Goal: Transaction & Acquisition: Book appointment/travel/reservation

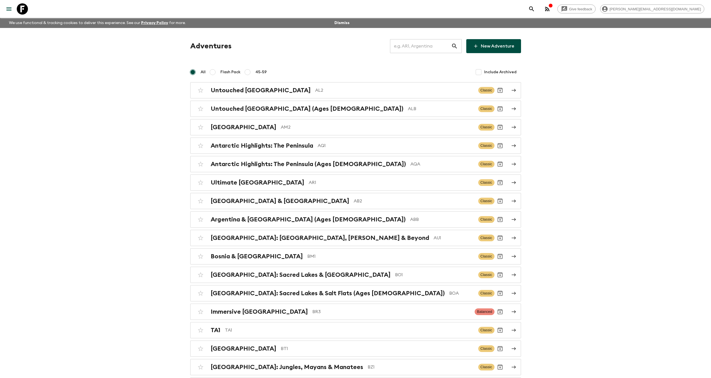
click at [412, 46] on input "text" at bounding box center [420, 46] width 61 height 16
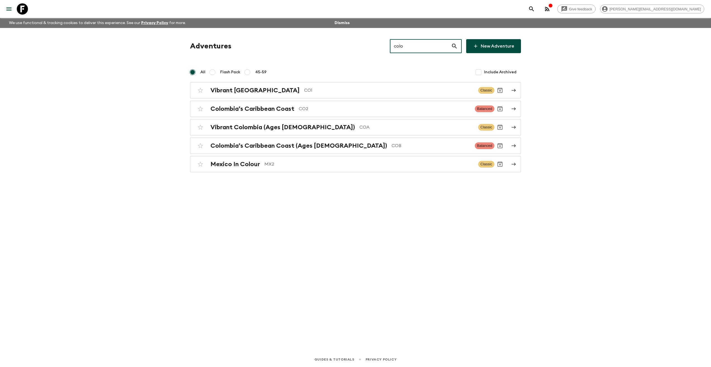
drag, startPoint x: 397, startPoint y: 47, endPoint x: 323, endPoint y: 37, distance: 74.7
click at [328, 43] on div "Adventures colo ​ New Adventure" at bounding box center [355, 46] width 331 height 14
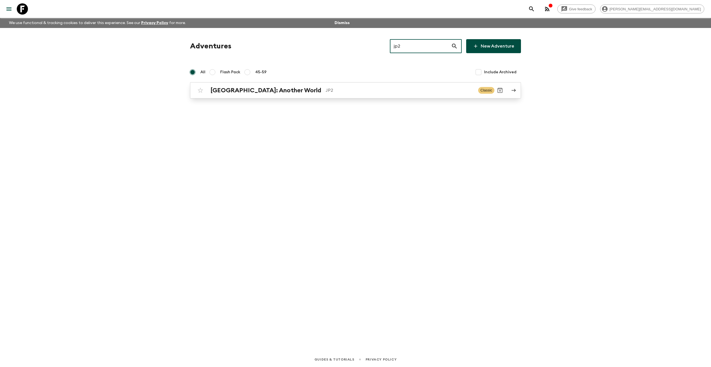
type input "jp2"
click at [276, 97] on link "[GEOGRAPHIC_DATA]: Another World JP2 Classic" at bounding box center [355, 90] width 331 height 16
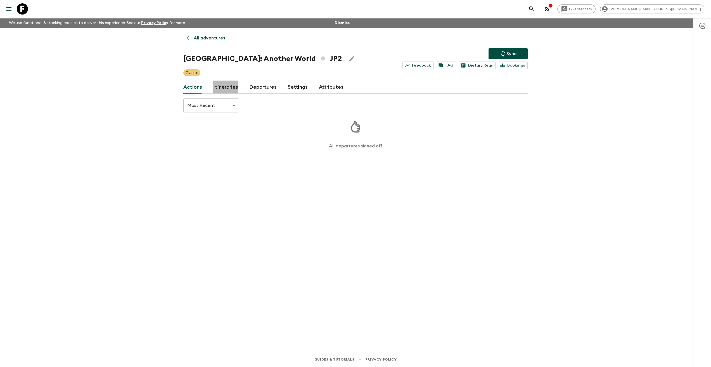
click at [223, 88] on link "Itineraries" at bounding box center [225, 86] width 25 height 13
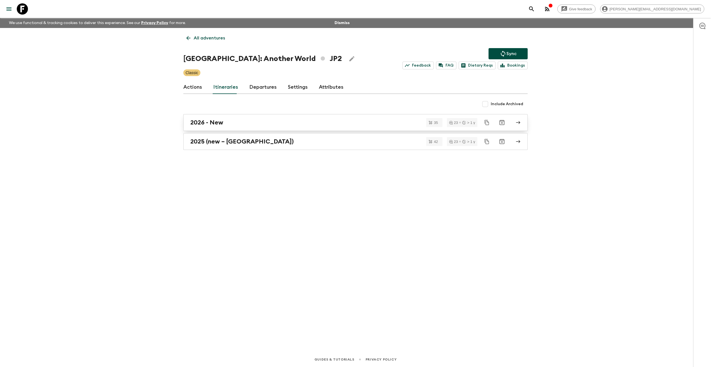
click at [243, 126] on link "2026 - New" at bounding box center [355, 122] width 344 height 17
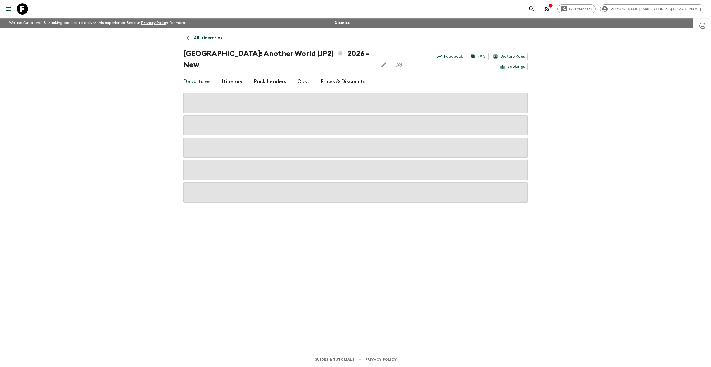
click at [306, 75] on link "Cost" at bounding box center [303, 81] width 12 height 13
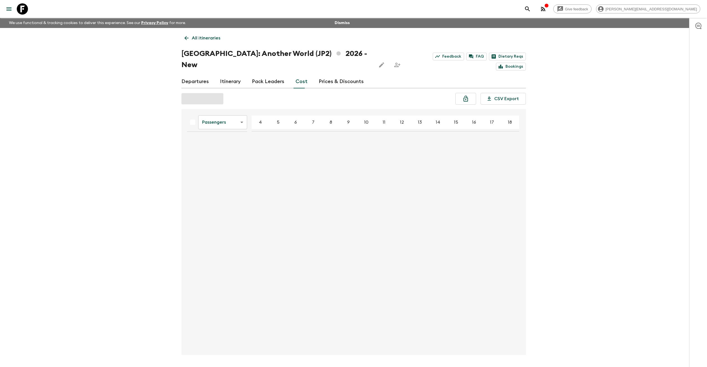
click at [545, 11] on icon "button" at bounding box center [543, 9] width 4 height 4
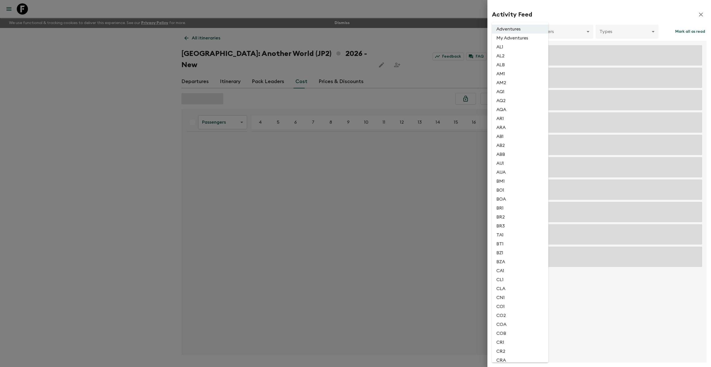
click at [524, 30] on body "Give feedback [PERSON_NAME][EMAIL_ADDRESS][DOMAIN_NAME] We use functional & tra…" at bounding box center [355, 192] width 711 height 385
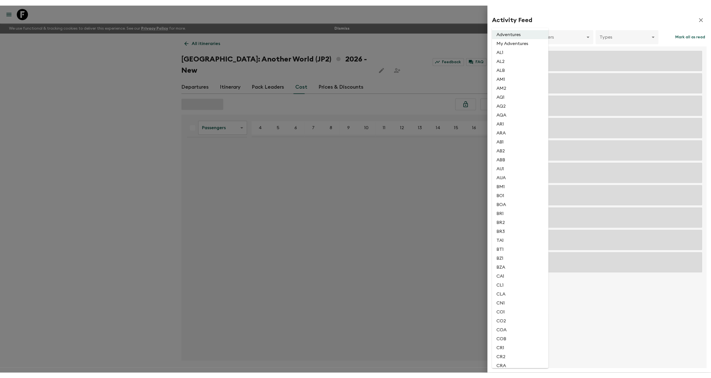
scroll to position [624, 0]
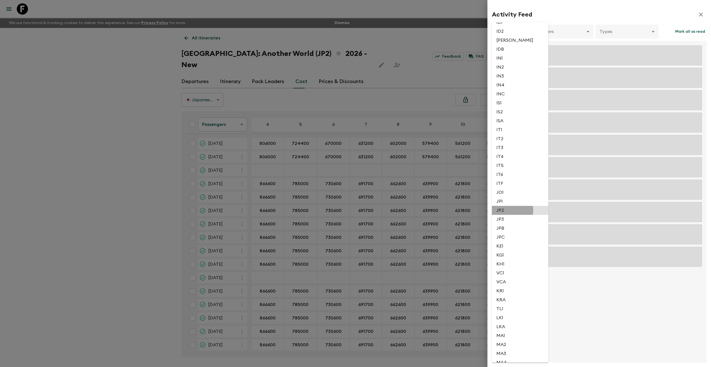
click at [511, 210] on li "JP2" at bounding box center [520, 210] width 56 height 9
type input "fe62e715-0415-430b-ae0e-1b9fa9a93cb3"
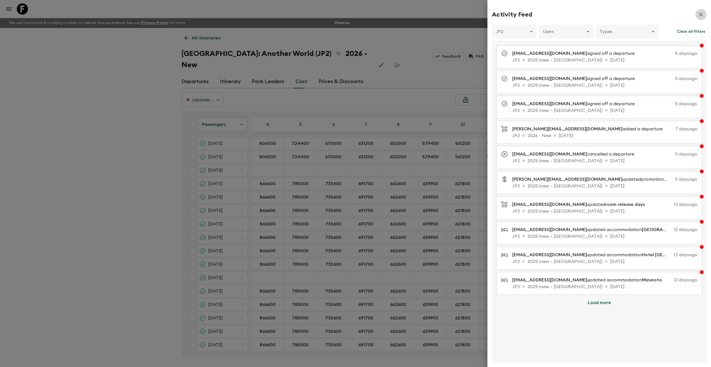
click at [700, 15] on icon "button" at bounding box center [700, 14] width 7 height 7
